Goal: Task Accomplishment & Management: Use online tool/utility

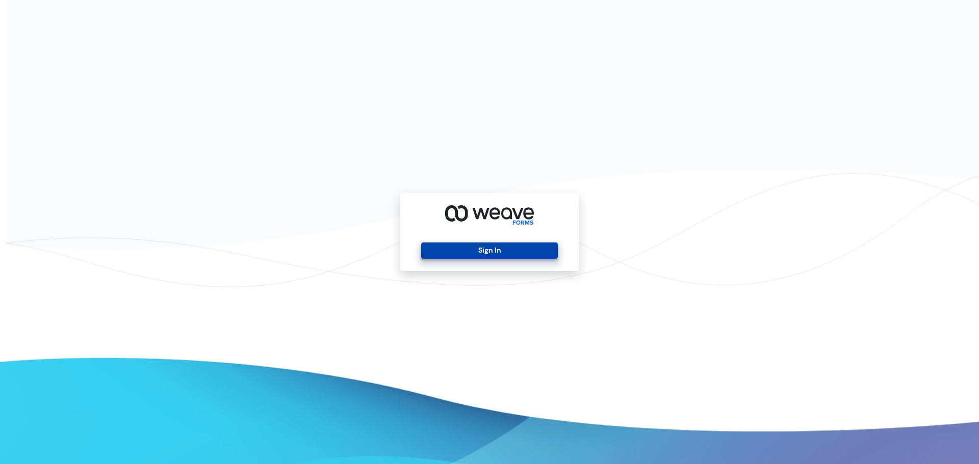
click at [494, 244] on button "Sign In" at bounding box center [489, 251] width 136 height 16
click at [491, 249] on button "Sign In" at bounding box center [489, 251] width 136 height 16
click at [492, 250] on button "Sign In" at bounding box center [489, 251] width 136 height 16
click at [473, 244] on button "Sign In" at bounding box center [489, 251] width 136 height 16
